Goal: Find specific fact: Find specific fact

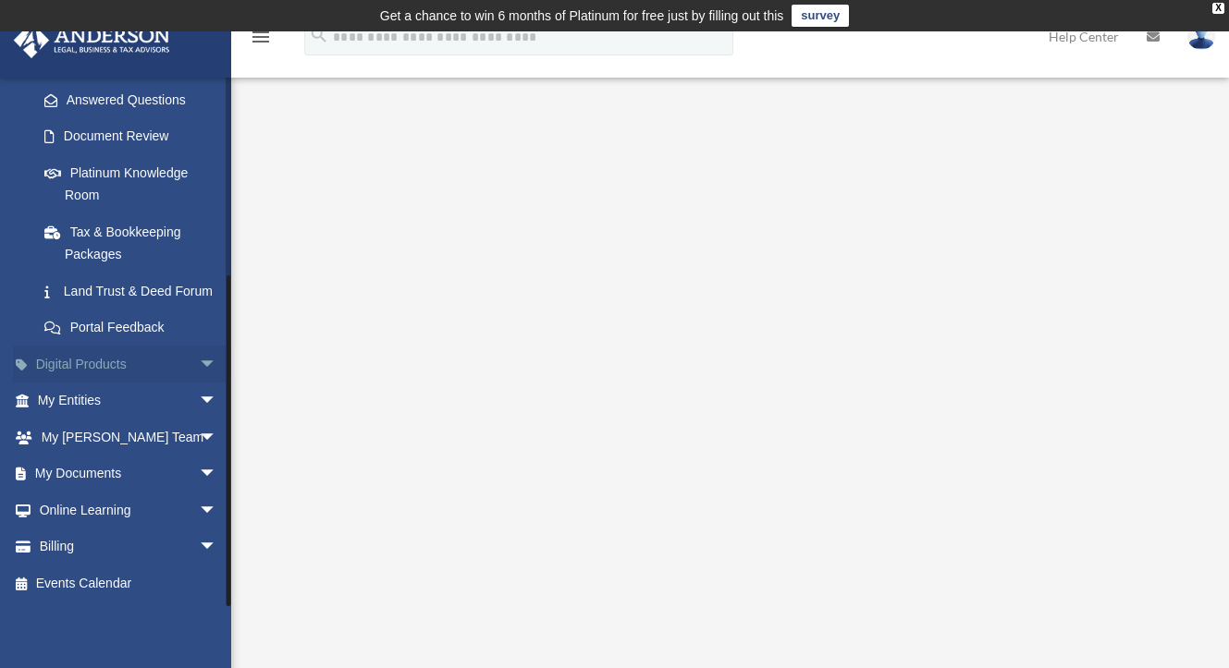
scroll to position [4, 0]
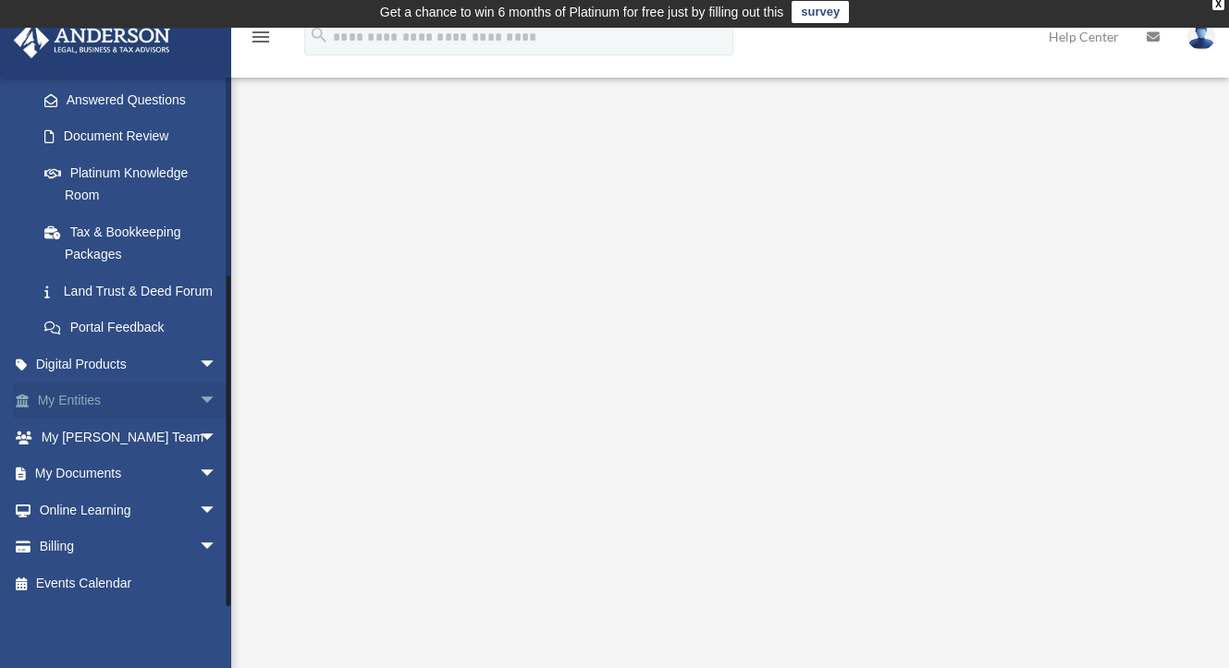
click at [92, 404] on link "My Entities arrow_drop_down" at bounding box center [129, 401] width 232 height 37
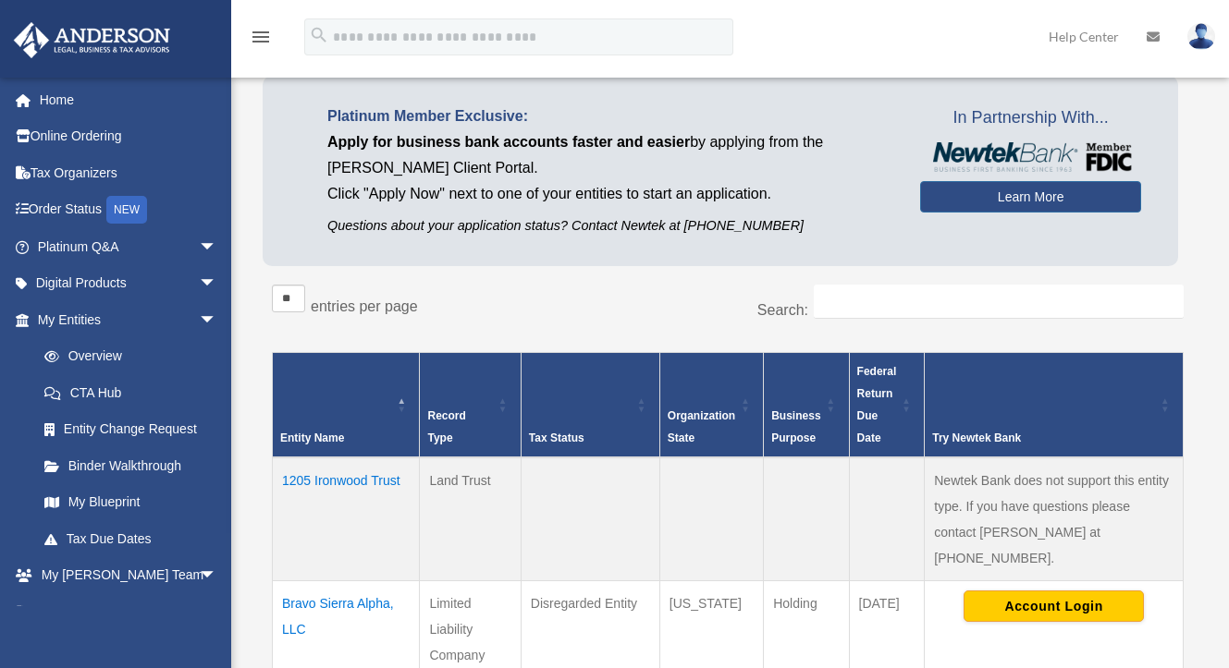
scroll to position [234, 0]
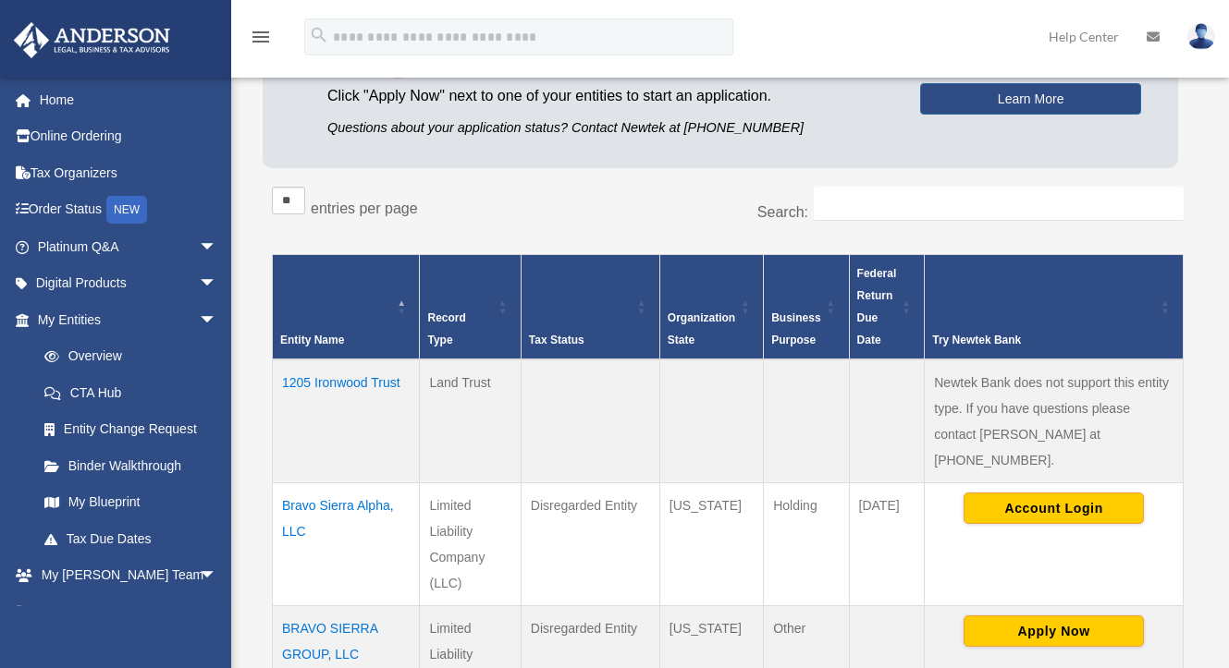
click at [304, 606] on td "BRAVO SIERRA GROUP, LLC" at bounding box center [346, 667] width 147 height 123
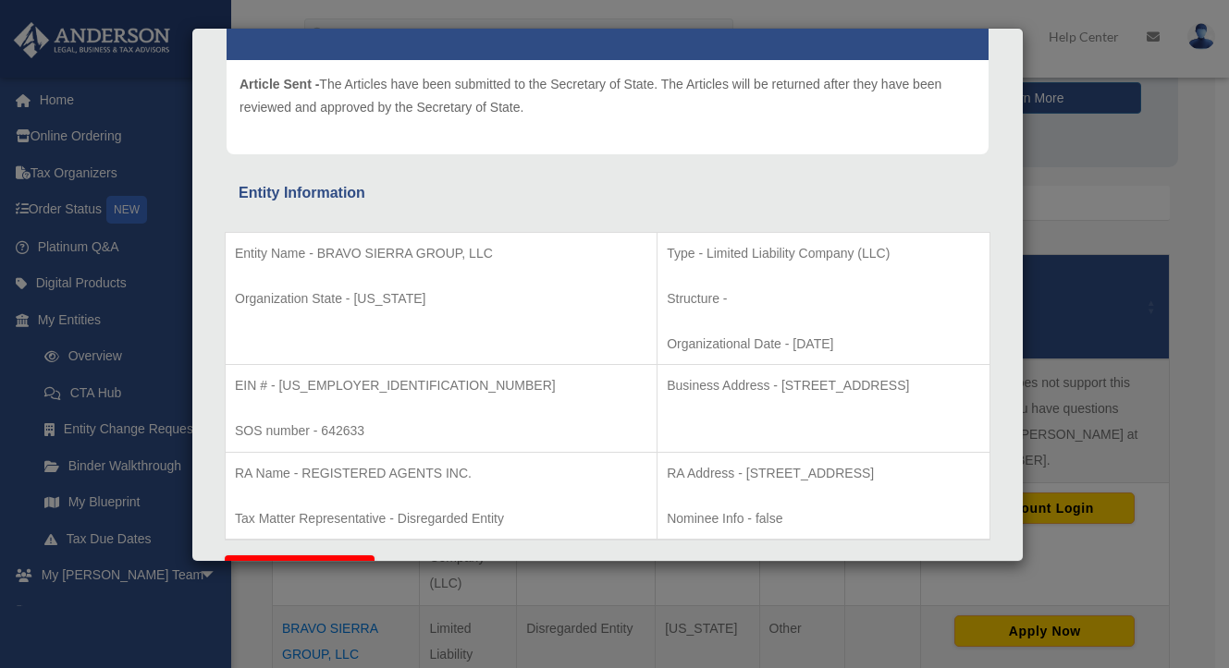
scroll to position [227, 0]
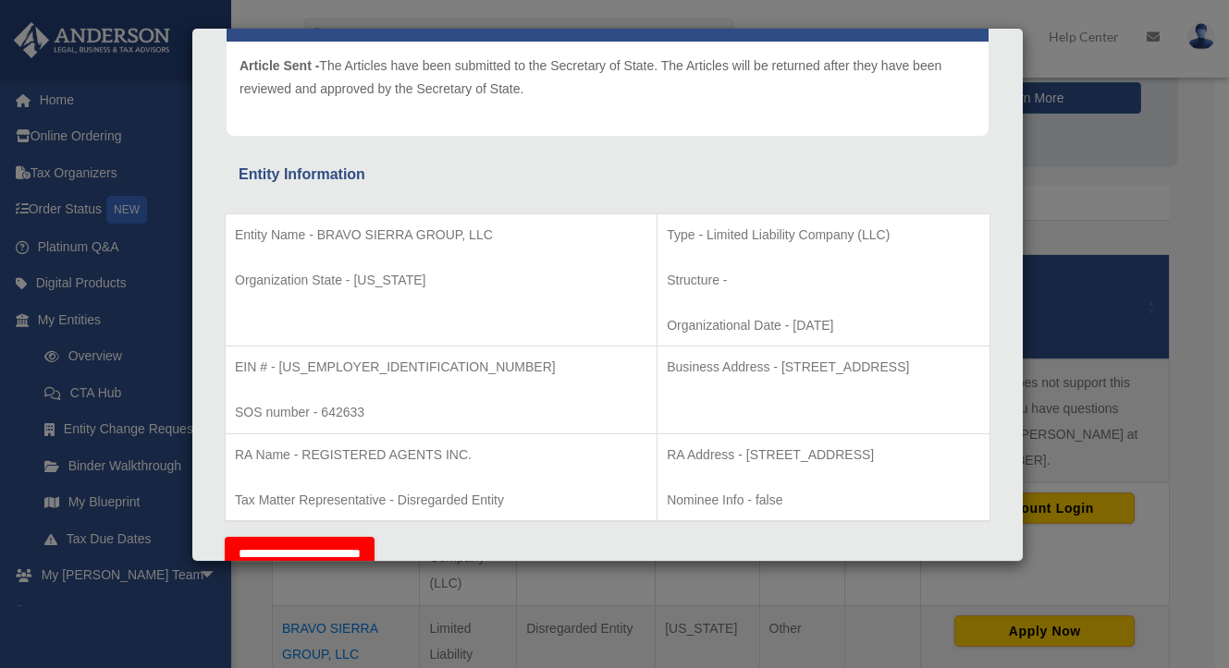
click at [714, 373] on p "Business Address - 484 STATE STREET TIFFIN, IA, 52340" at bounding box center [823, 367] width 313 height 23
drag, startPoint x: 679, startPoint y: 365, endPoint x: 728, endPoint y: 369, distance: 49.1
click at [748, 365] on p "Business Address - 484 STATE STREET TIFFIN, IA, 52340" at bounding box center [823, 367] width 313 height 23
drag, startPoint x: 676, startPoint y: 365, endPoint x: 905, endPoint y: 365, distance: 229.3
click at [905, 365] on p "Business Address - 484 STATE STREET TIFFIN, IA, 52340" at bounding box center [823, 367] width 313 height 23
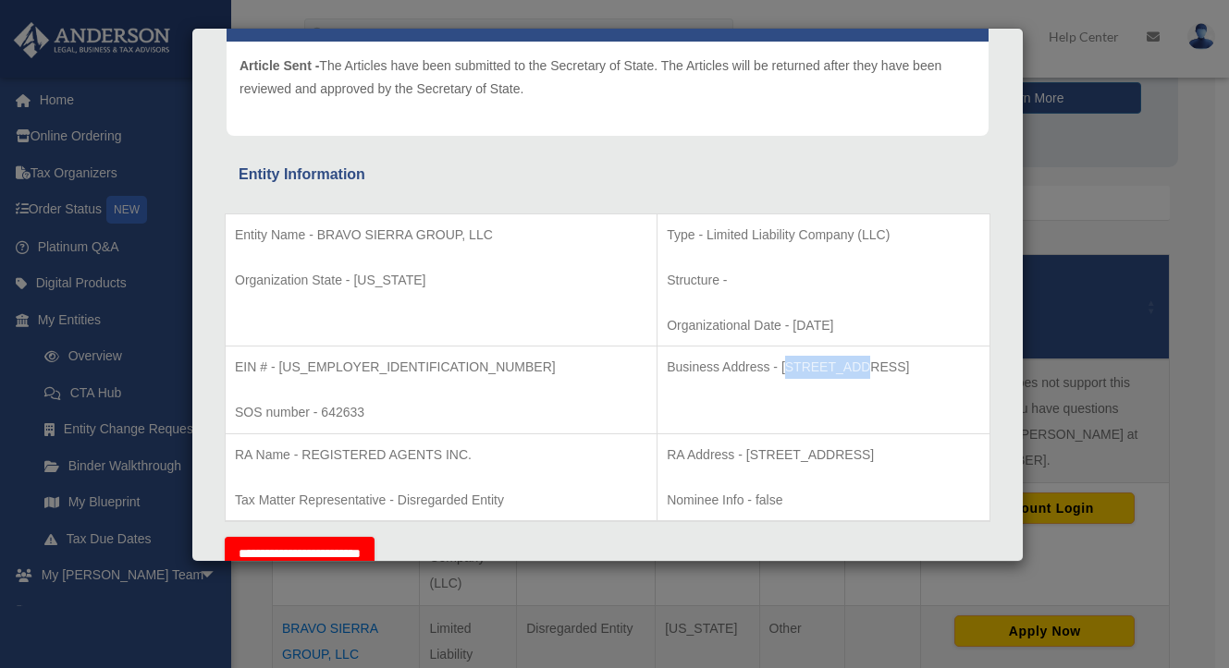
copy p "484 STATE STREET TIFFIN, IA, 52340"
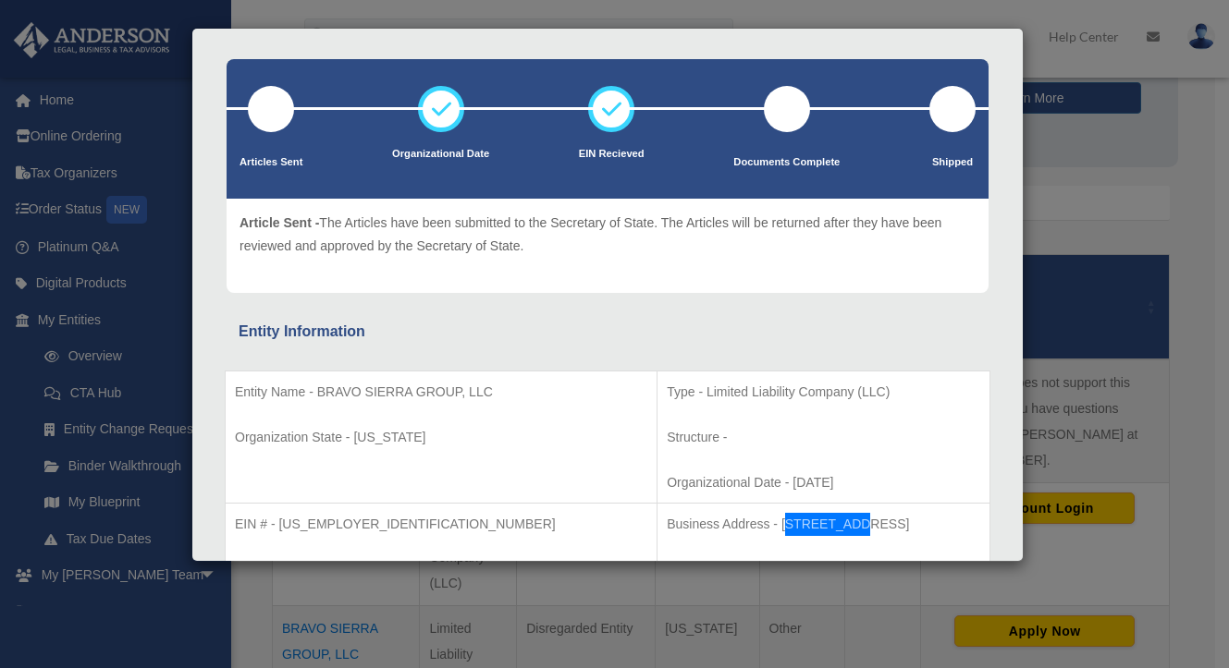
scroll to position [0, 0]
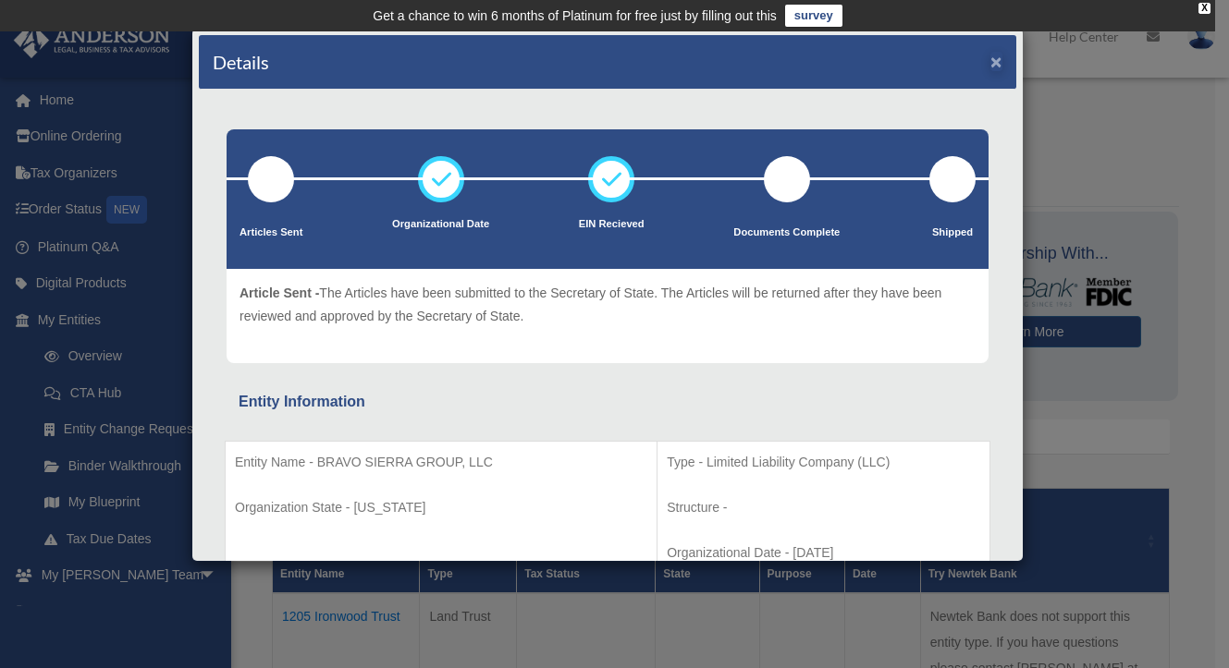
click at [990, 64] on button "×" at bounding box center [996, 61] width 12 height 19
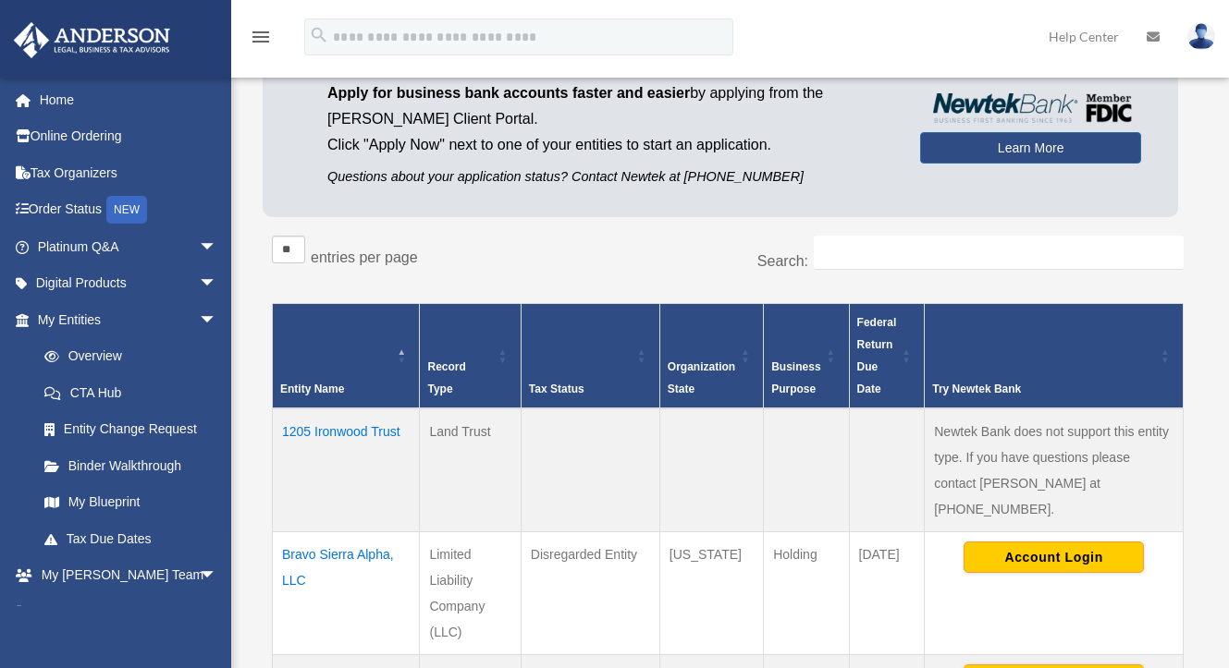
scroll to position [284, 0]
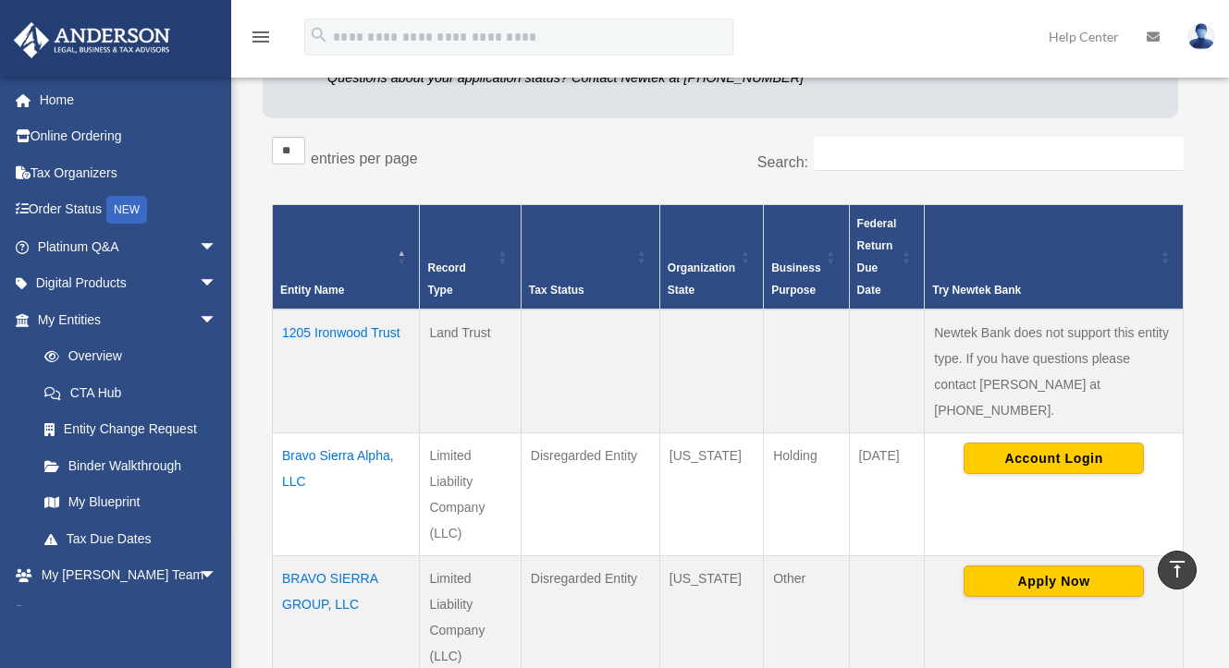
click at [314, 557] on td "BRAVO SIERRA GROUP, LLC" at bounding box center [346, 618] width 147 height 123
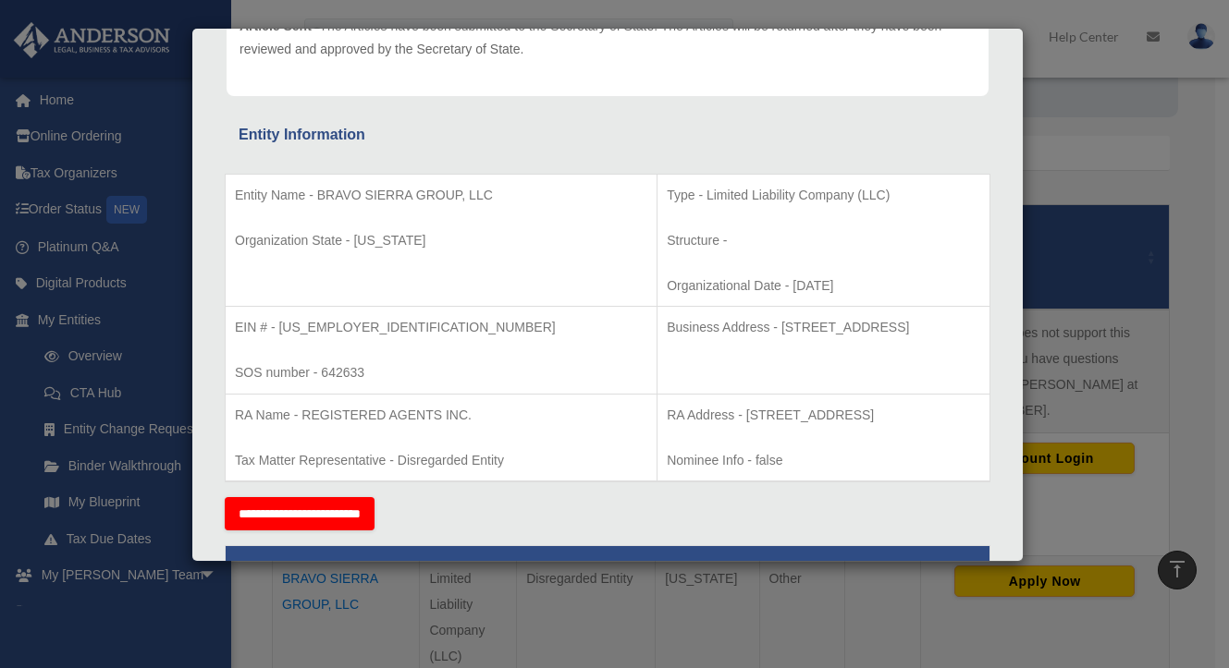
scroll to position [288, 0]
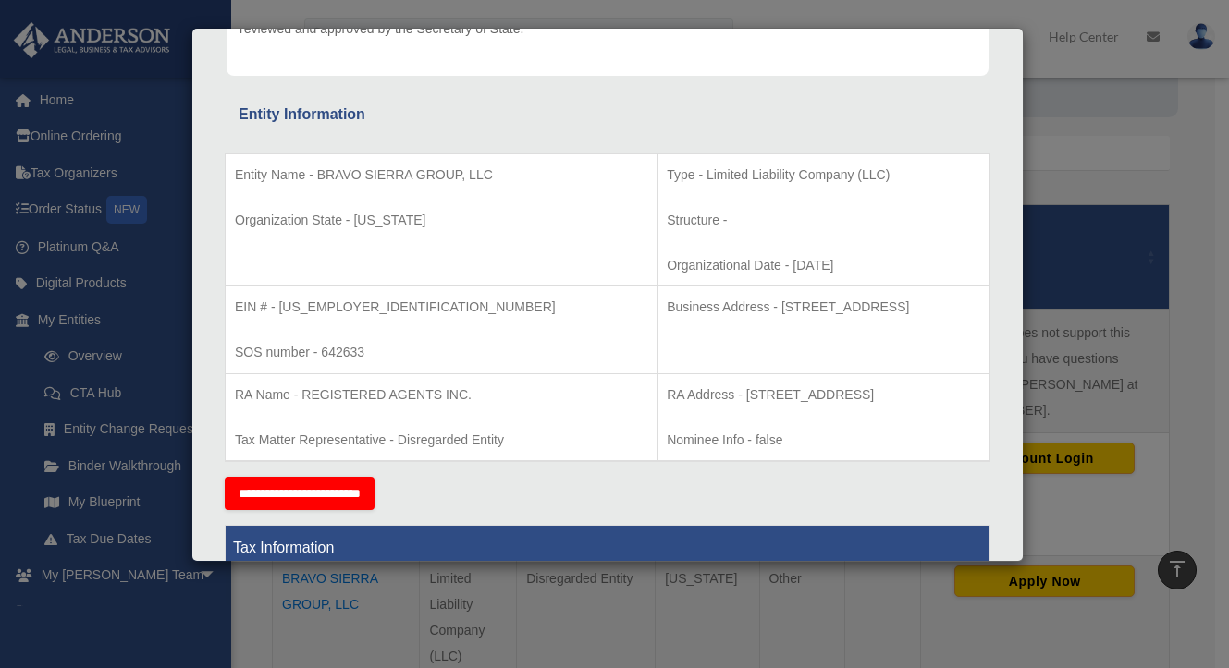
click at [358, 316] on td "EIN # - 85-3150634 SOS number - 642633" at bounding box center [442, 331] width 432 height 88
drag, startPoint x: 365, startPoint y: 301, endPoint x: 278, endPoint y: 309, distance: 87.2
click at [278, 309] on p "EIN # - 85-3150634" at bounding box center [441, 307] width 412 height 23
copy p "85-3150634"
click at [1080, 25] on div "Details × Articles Sent Organizational Date" at bounding box center [614, 334] width 1229 height 668
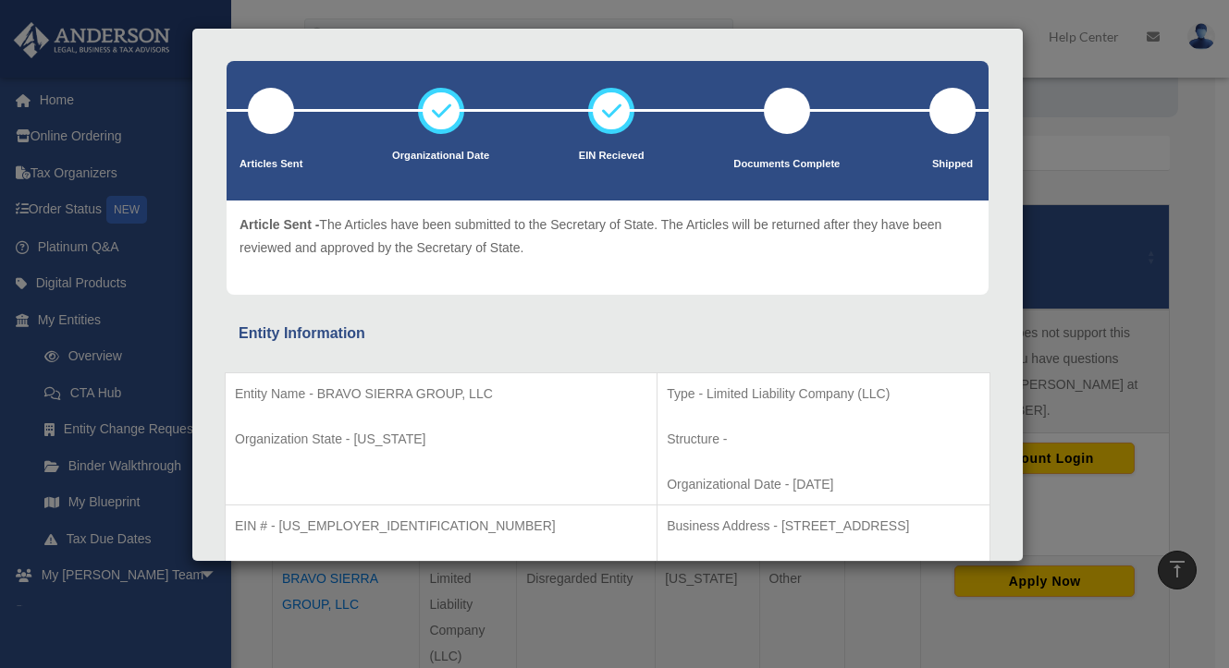
scroll to position [0, 0]
